Goal: Task Accomplishment & Management: Manage account settings

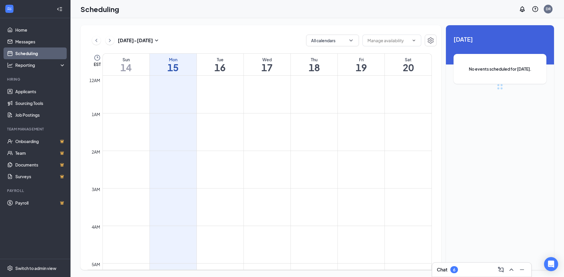
scroll to position [289, 0]
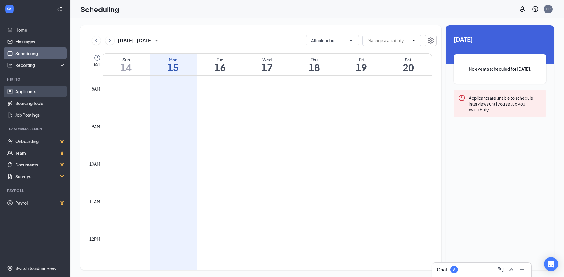
click at [18, 90] on link "Applicants" at bounding box center [40, 92] width 50 height 12
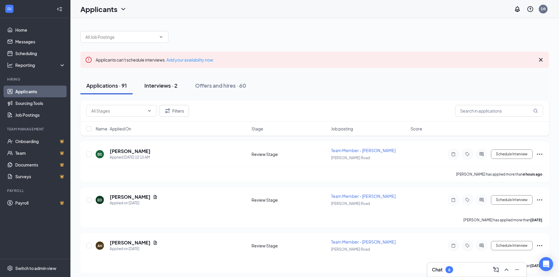
click at [163, 88] on div "Interviews · 2" at bounding box center [160, 85] width 33 height 7
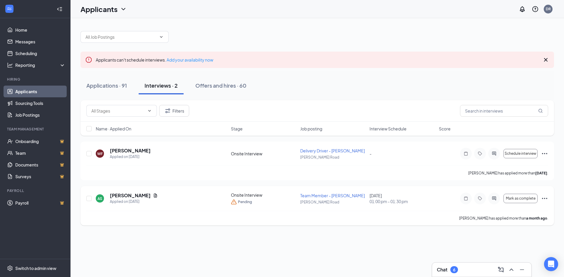
click at [143, 201] on div "AS [PERSON_NAME] Applied on [DATE]" at bounding box center [162, 199] width 132 height 12
click at [125, 196] on h5 "[PERSON_NAME]" at bounding box center [130, 196] width 41 height 6
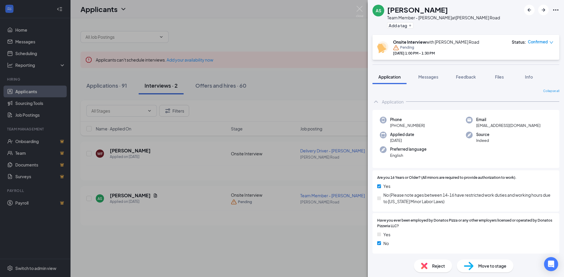
click at [535, 44] on span "Confirmed" at bounding box center [538, 42] width 20 height 6
click at [478, 39] on div "Onsite Interview with [PERSON_NAME] Road Pending [DATE] 1:00 PM - 1:30 PM Statu…" at bounding box center [465, 47] width 187 height 25
click at [430, 78] on span "Messages" at bounding box center [428, 76] width 20 height 5
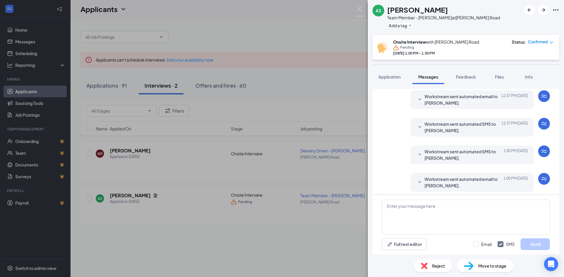
scroll to position [94, 0]
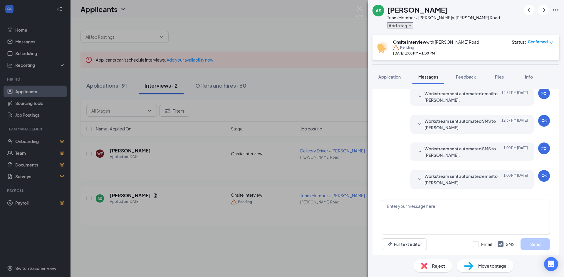
click at [402, 24] on button "Add a tag" at bounding box center [400, 25] width 26 height 6
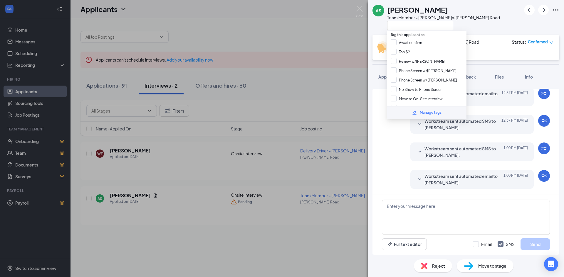
click at [316, 33] on div "AS [PERSON_NAME] Team Member - [PERSON_NAME] at [PERSON_NAME][GEOGRAPHIC_DATA] …" at bounding box center [282, 138] width 564 height 277
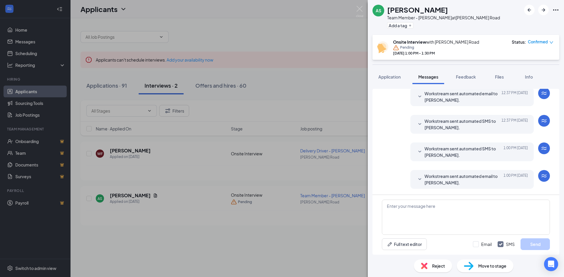
click at [306, 23] on div "AS [PERSON_NAME] Team Member - [PERSON_NAME] at [PERSON_NAME][GEOGRAPHIC_DATA] …" at bounding box center [282, 138] width 564 height 277
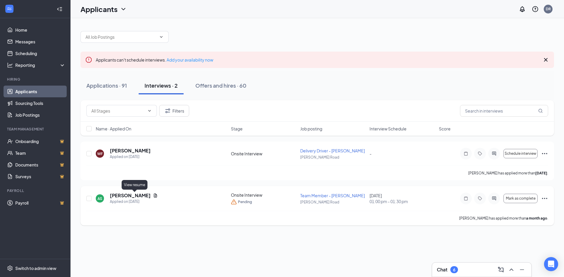
click at [154, 196] on icon "Document" at bounding box center [155, 196] width 3 height 4
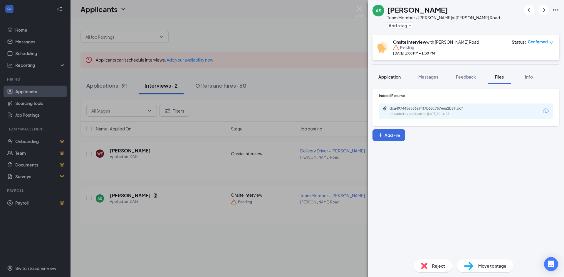
click at [388, 76] on span "Application" at bounding box center [389, 76] width 22 height 5
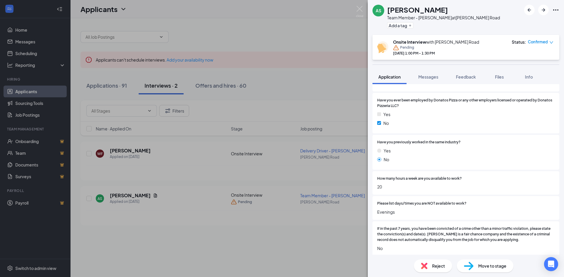
scroll to position [102, 0]
